Goal: Task Accomplishment & Management: Manage account settings

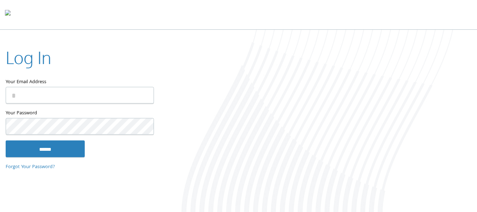
click at [57, 95] on input "Your Email Address" at bounding box center [80, 95] width 148 height 17
type input "**********"
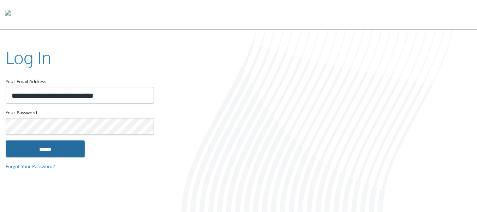
click at [41, 147] on input "******" at bounding box center [45, 148] width 79 height 17
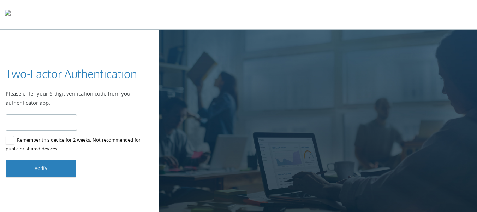
type input "******"
